Goal: Check status: Check status

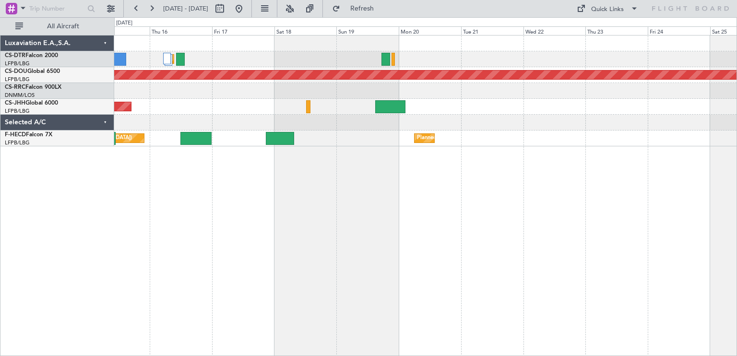
click at [250, 271] on div "Planned Maint Sofia Planned Maint London (Biggin Hill) Planned Maint Paris (Le …" at bounding box center [425, 195] width 623 height 321
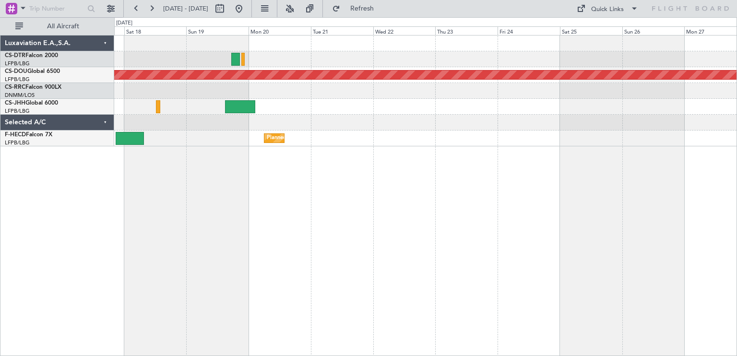
click at [463, 181] on div "Planned Maint Sofia Planned Maint London (Biggin Hill) Planned Maint Paris (Le …" at bounding box center [425, 195] width 623 height 321
click at [136, 10] on button at bounding box center [136, 8] width 15 height 15
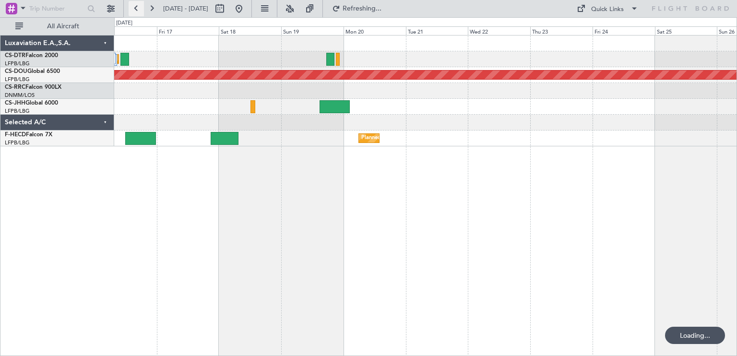
click at [136, 10] on button at bounding box center [136, 8] width 15 height 15
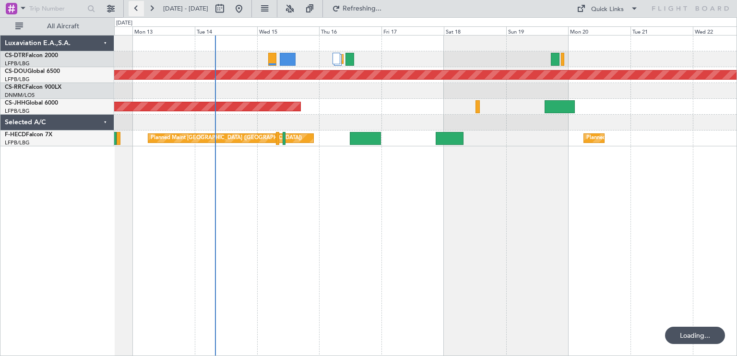
click at [136, 10] on button at bounding box center [136, 8] width 15 height 15
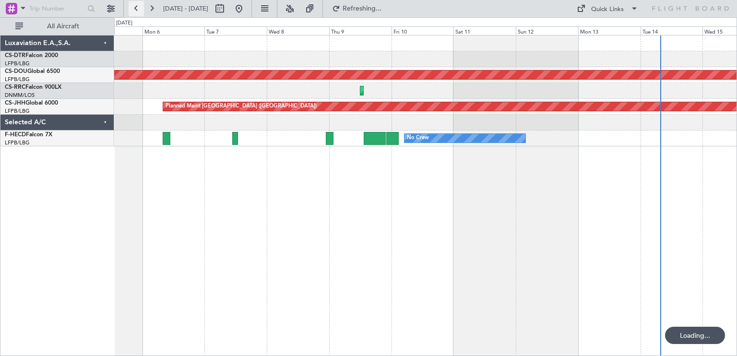
click at [136, 10] on button at bounding box center [136, 8] width 15 height 15
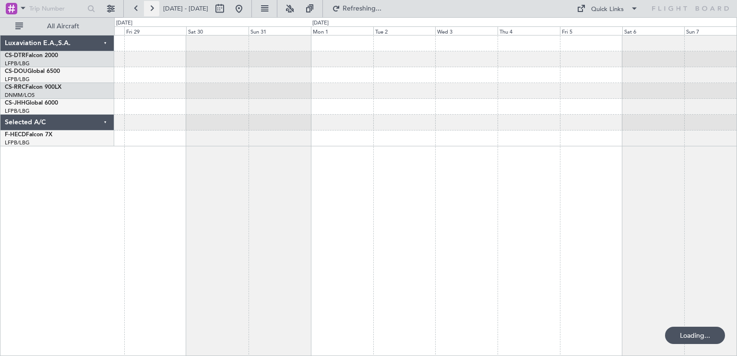
click at [149, 10] on button at bounding box center [151, 8] width 15 height 15
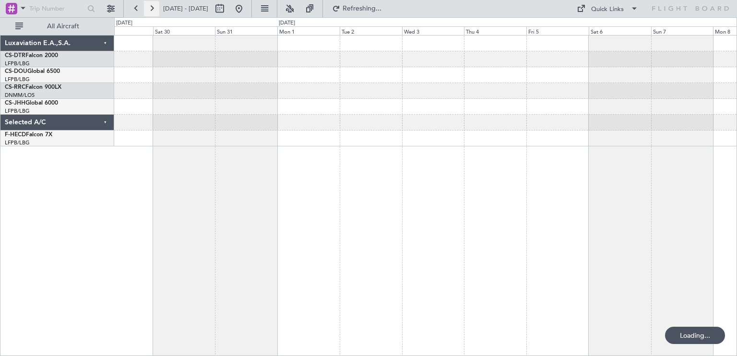
click at [149, 10] on button at bounding box center [151, 8] width 15 height 15
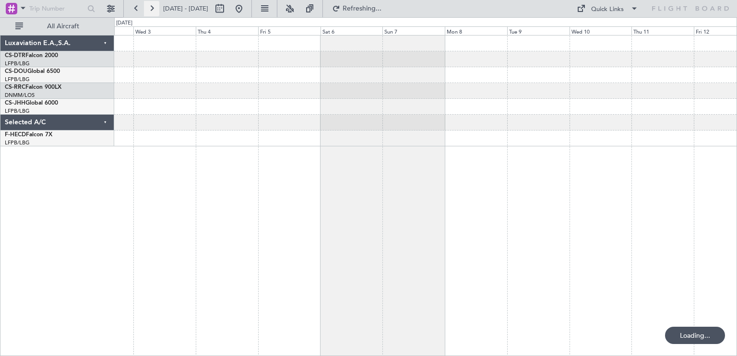
click at [149, 10] on button at bounding box center [151, 8] width 15 height 15
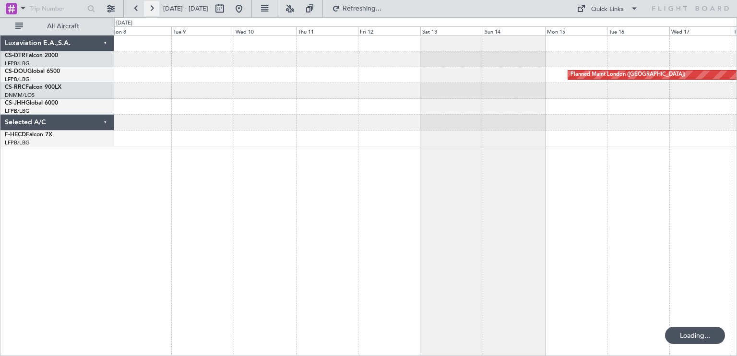
click at [149, 10] on button at bounding box center [151, 8] width 15 height 15
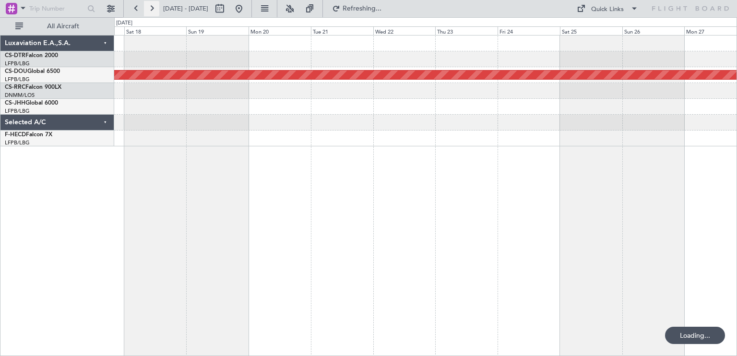
click at [149, 10] on button at bounding box center [151, 8] width 15 height 15
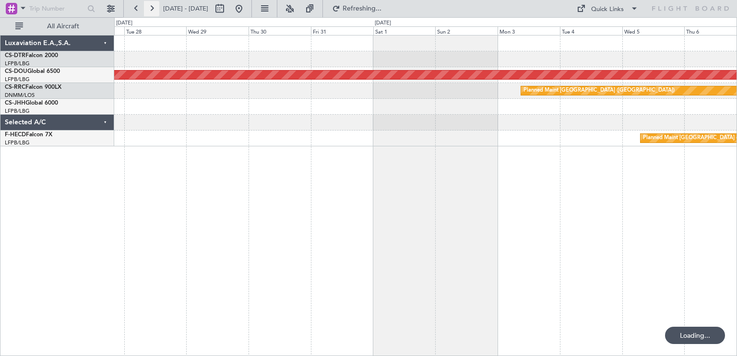
click at [149, 10] on button at bounding box center [151, 8] width 15 height 15
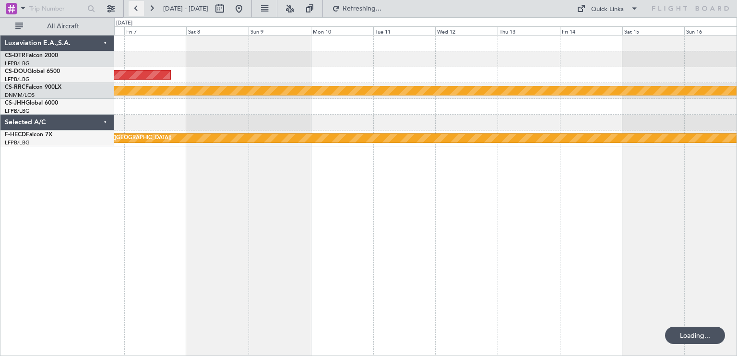
click at [131, 9] on button at bounding box center [136, 8] width 15 height 15
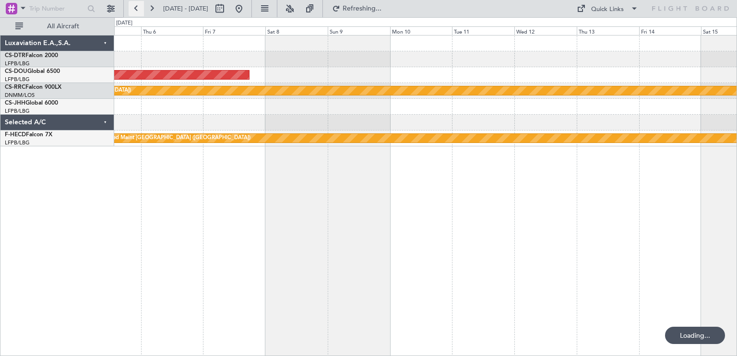
click at [131, 9] on button at bounding box center [136, 8] width 15 height 15
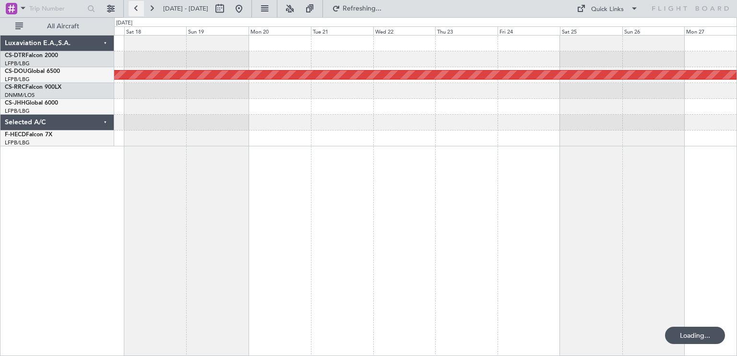
click at [131, 9] on button at bounding box center [136, 8] width 15 height 15
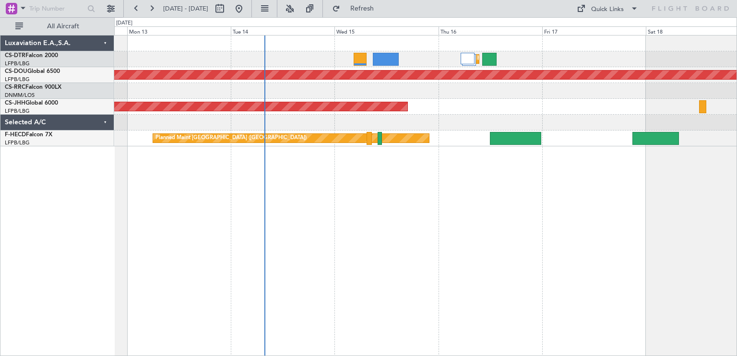
click at [276, 240] on div "Planned Maint Sofia Planned Maint [GEOGRAPHIC_DATA] ([GEOGRAPHIC_DATA]) Planned…" at bounding box center [425, 195] width 623 height 321
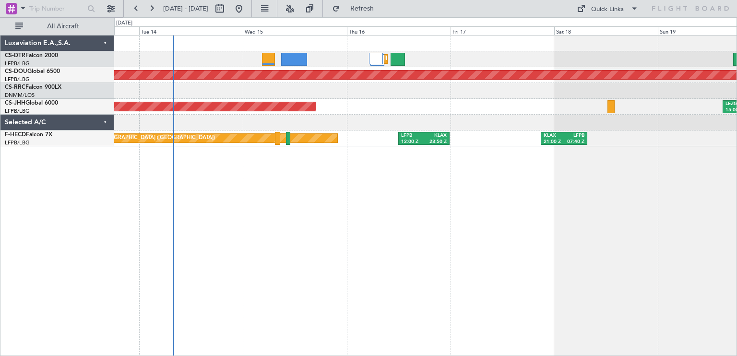
click at [349, 224] on div "Planned Maint Sofia Planned Maint [GEOGRAPHIC_DATA] ([GEOGRAPHIC_DATA]) Planned…" at bounding box center [425, 195] width 623 height 321
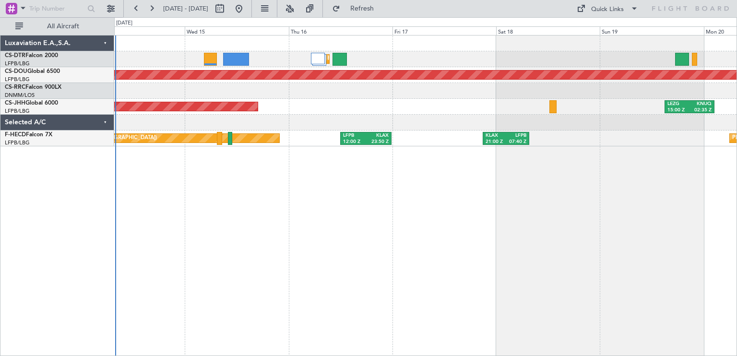
click at [401, 66] on div "Planned Maint Sofia Planned Maint [GEOGRAPHIC_DATA] ([GEOGRAPHIC_DATA]) Planned…" at bounding box center [425, 91] width 622 height 111
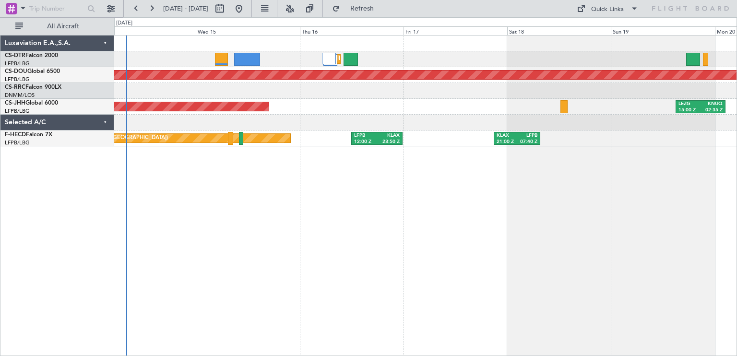
click at [229, 167] on div "Planned Maint Sofia Planned Maint [GEOGRAPHIC_DATA] ([GEOGRAPHIC_DATA]) Planned…" at bounding box center [425, 195] width 623 height 321
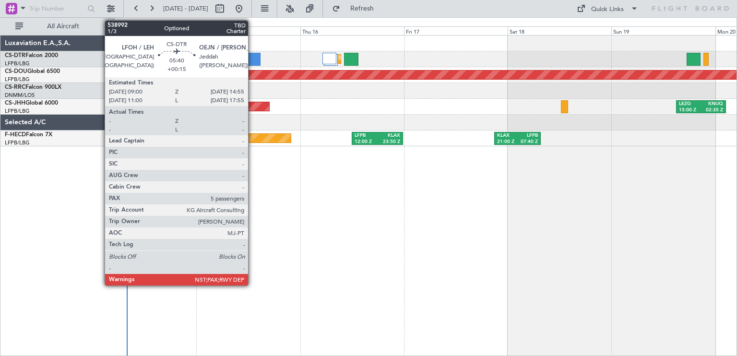
click at [252, 58] on div at bounding box center [248, 59] width 26 height 13
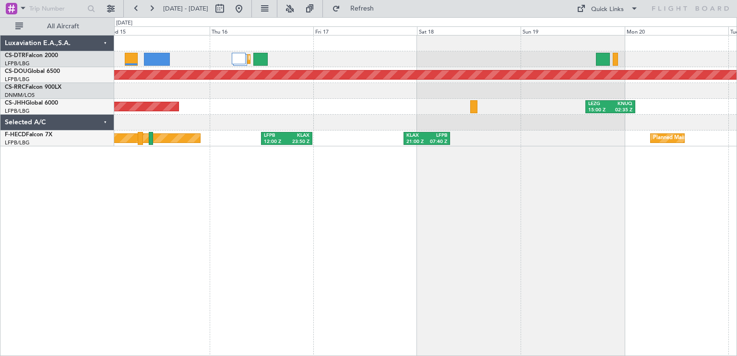
click at [247, 100] on div "Planned Maint [GEOGRAPHIC_DATA] ([GEOGRAPHIC_DATA]) LEZG 15:00 Z KNUQ 02:35 Z" at bounding box center [425, 107] width 622 height 16
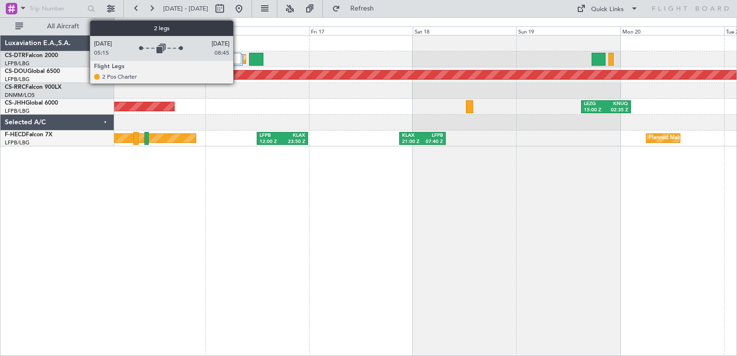
click at [238, 55] on div at bounding box center [234, 59] width 14 height 12
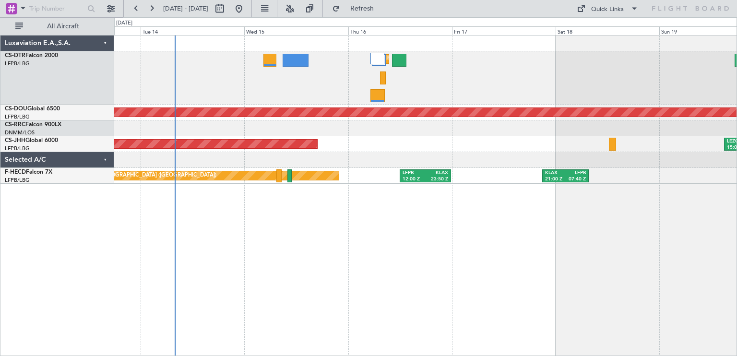
click at [707, 120] on div "Planned Maint Sofia Planned Maint [GEOGRAPHIC_DATA] ([GEOGRAPHIC_DATA]) LEZG 15…" at bounding box center [425, 110] width 622 height 148
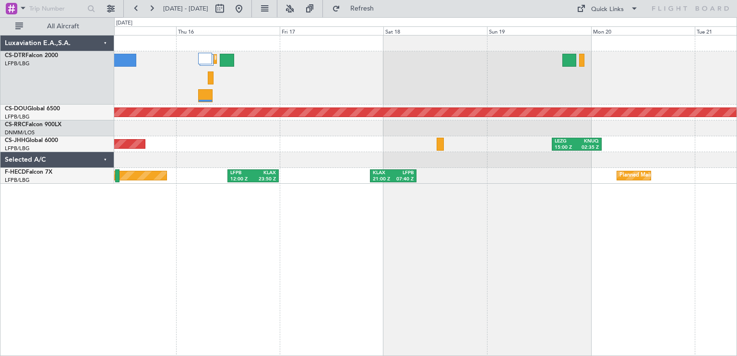
click at [156, 238] on div "Planned Maint Sofia Planned Maint [GEOGRAPHIC_DATA] ([GEOGRAPHIC_DATA]) Planned…" at bounding box center [425, 195] width 623 height 321
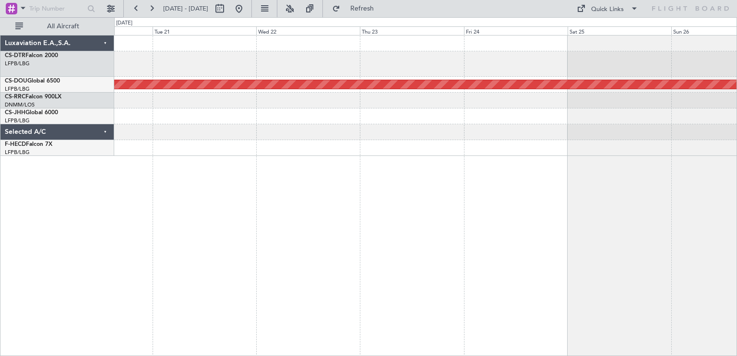
click at [10, 175] on div "Planned Maint London ([GEOGRAPHIC_DATA]) LEZG 15:00 Z KNUQ 02:35 Z Planned Main…" at bounding box center [368, 186] width 737 height 339
